Goal: Task Accomplishment & Management: Complete application form

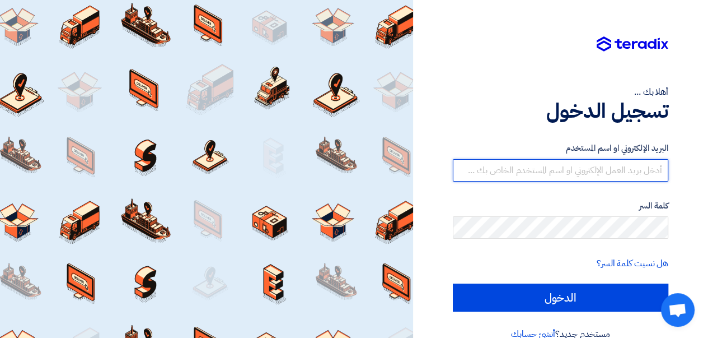
click at [531, 170] on input "text" at bounding box center [561, 170] width 216 height 22
type input "info@electroelfady.com"
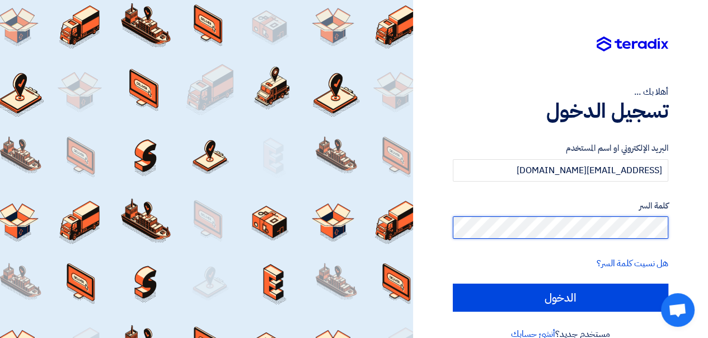
click at [453, 283] on input "الدخول" at bounding box center [561, 297] width 216 height 28
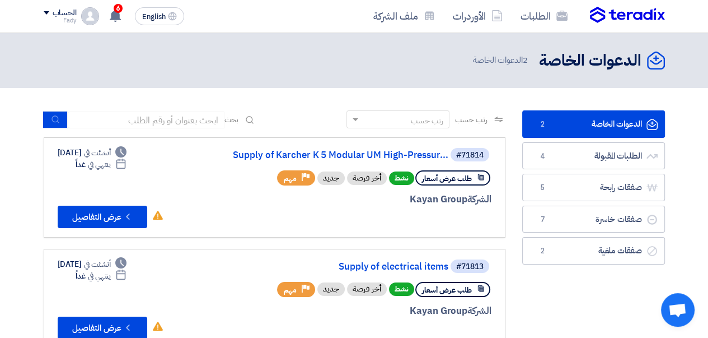
scroll to position [56, 0]
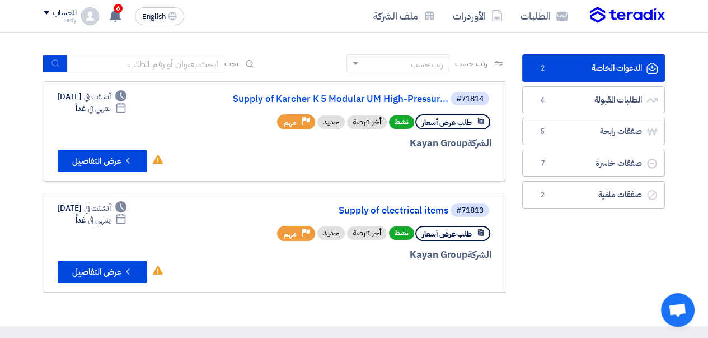
click at [400, 210] on link "Supply of electrical items" at bounding box center [337, 211] width 224 height 10
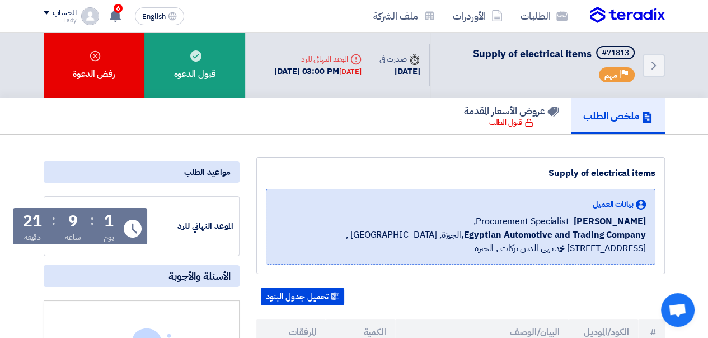
click at [194, 62] on div "قبول الدعوه" at bounding box center [194, 65] width 101 height 66
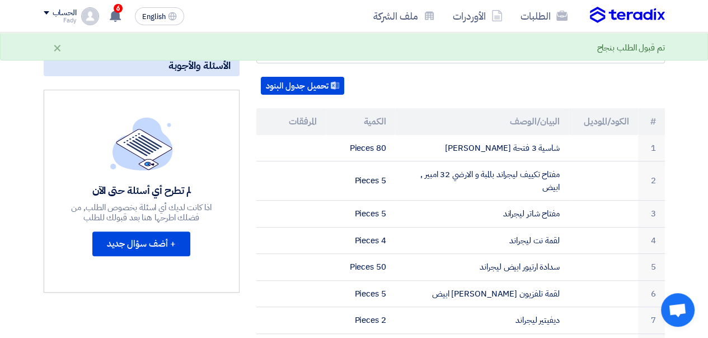
scroll to position [224, 0]
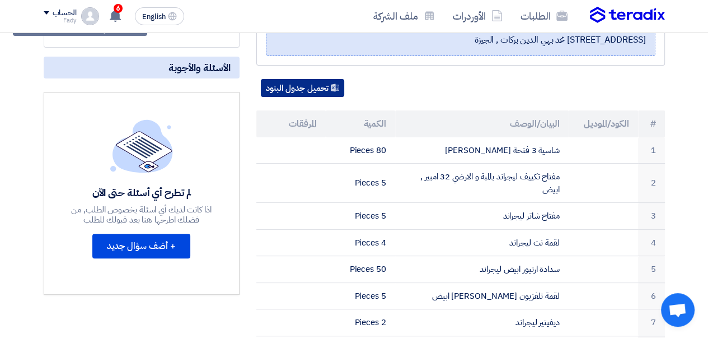
click at [295, 89] on button "تحميل جدول البنود" at bounding box center [302, 88] width 83 height 18
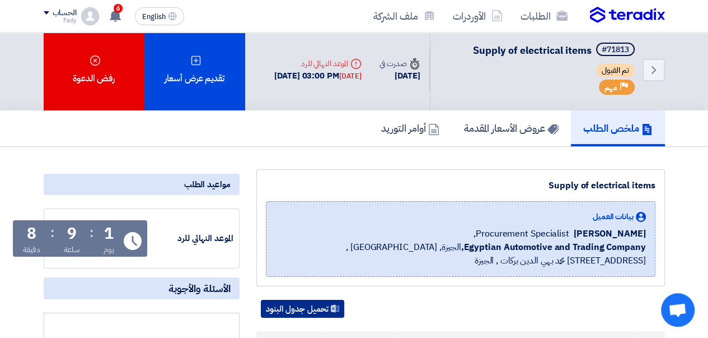
scroll to position [0, 0]
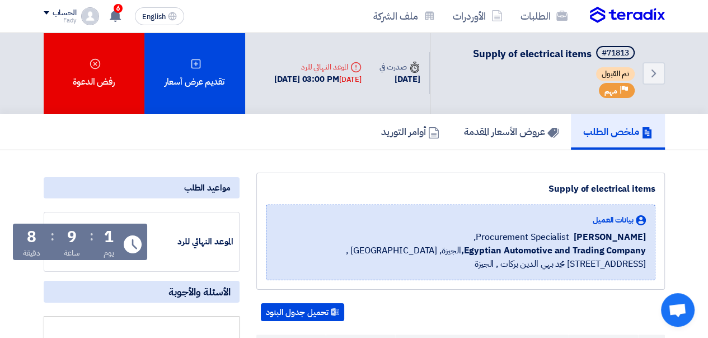
click at [629, 18] on img at bounding box center [627, 15] width 75 height 17
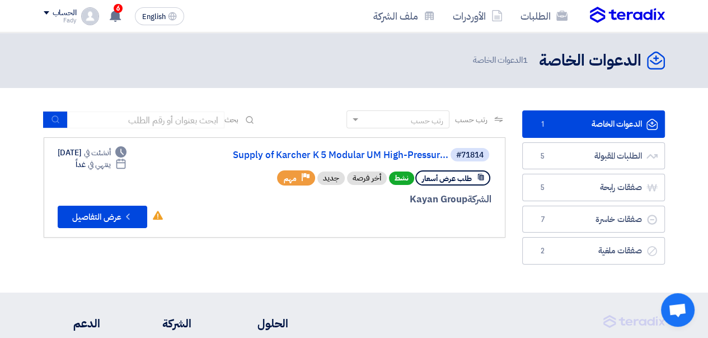
click at [296, 154] on link "Supply of Karcher K 5 Modular UM High-Pressur..." at bounding box center [337, 155] width 224 height 10
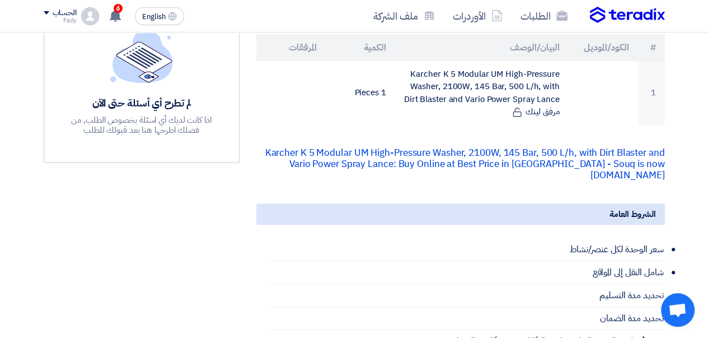
scroll to position [336, 0]
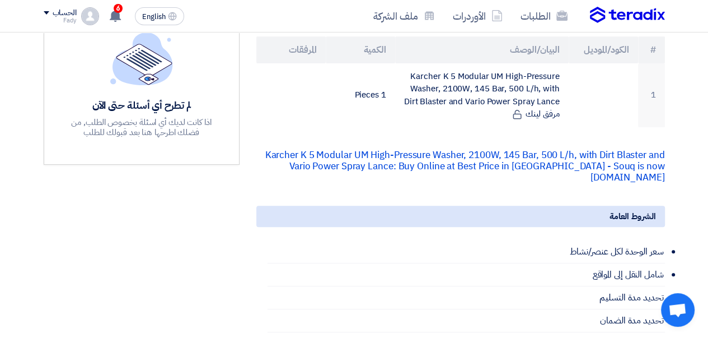
click at [424, 170] on link "Karcher K 5 Modular UM High-Pressure Washer, 2100W, 145 Bar, 500 L/h, with Dirt…" at bounding box center [465, 166] width 400 height 36
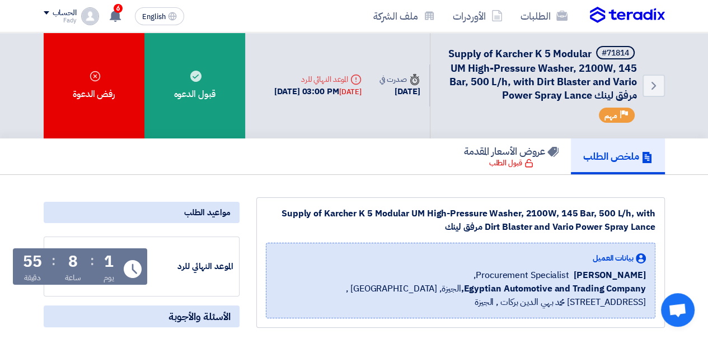
click at [205, 81] on div "قبول الدعوه" at bounding box center [194, 85] width 101 height 106
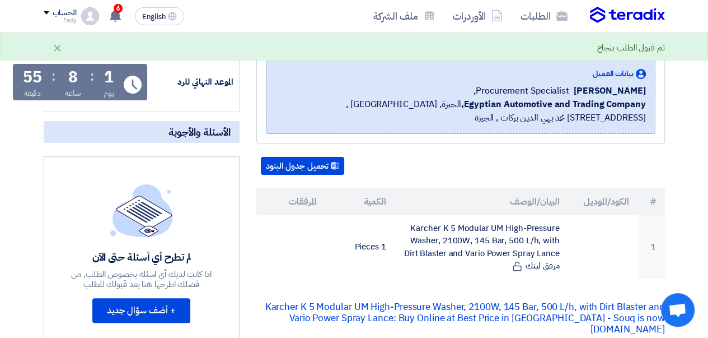
scroll to position [224, 0]
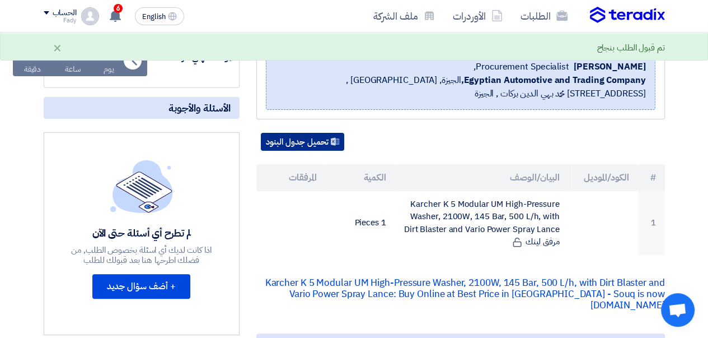
click at [301, 151] on button "تحميل جدول البنود" at bounding box center [302, 142] width 83 height 18
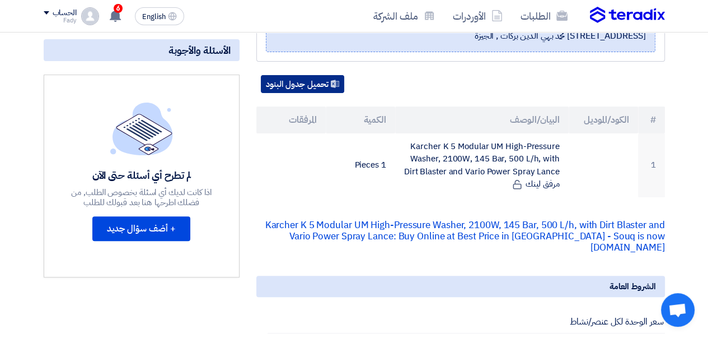
scroll to position [226, 0]
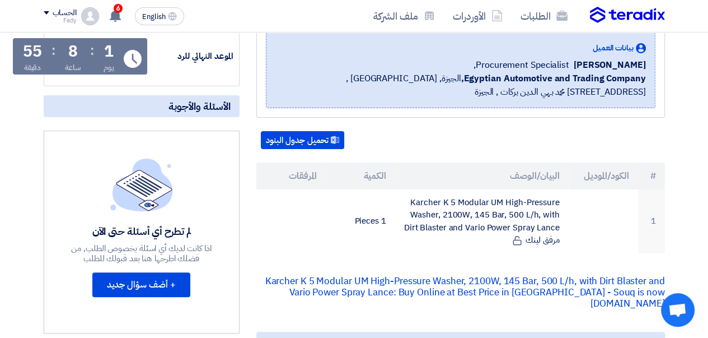
click at [446, 296] on link "Karcher K 5 Modular UM High-Pressure Washer, 2100W, 145 Bar, 500 L/h, with Dirt…" at bounding box center [465, 292] width 400 height 36
